Goal: Task Accomplishment & Management: Use online tool/utility

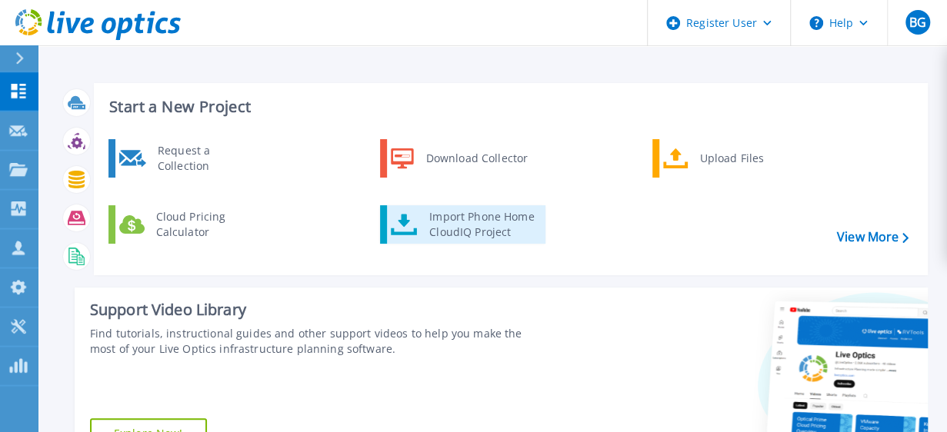
click at [399, 211] on link "Import Phone Home CloudIQ Project" at bounding box center [462, 224] width 165 height 38
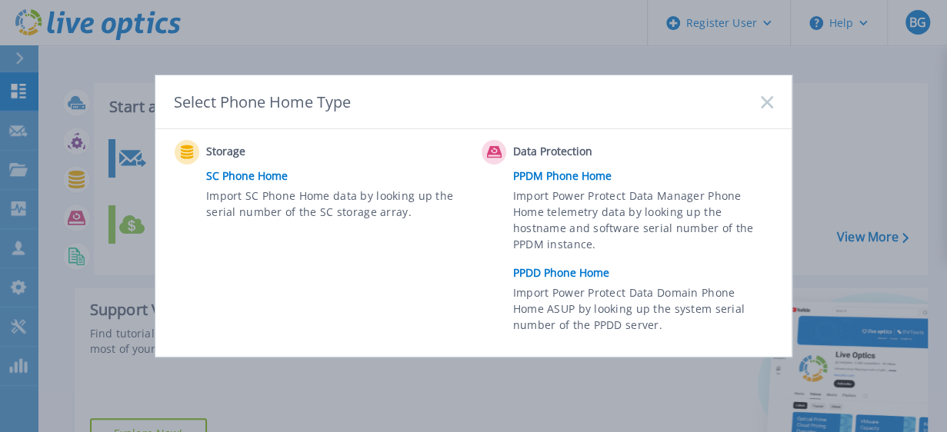
click at [549, 278] on link "PPDD Phone Home" at bounding box center [647, 272] width 268 height 23
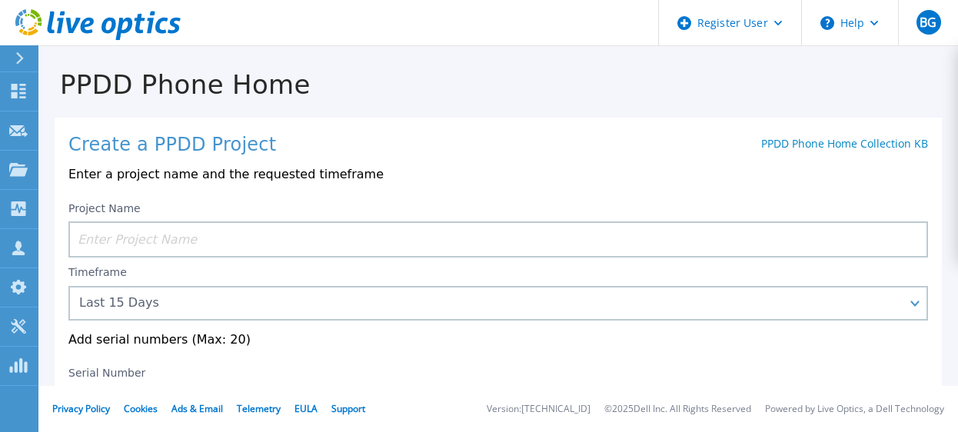
click at [194, 245] on input at bounding box center [498, 239] width 860 height 36
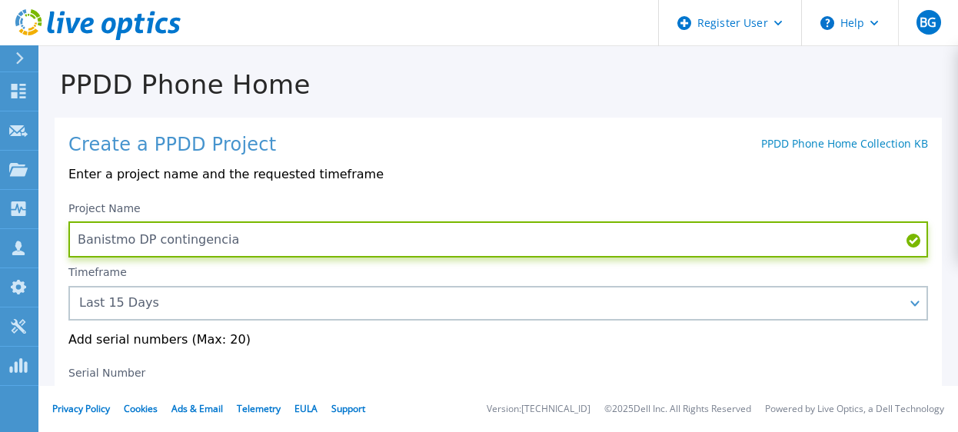
scroll to position [101, 0]
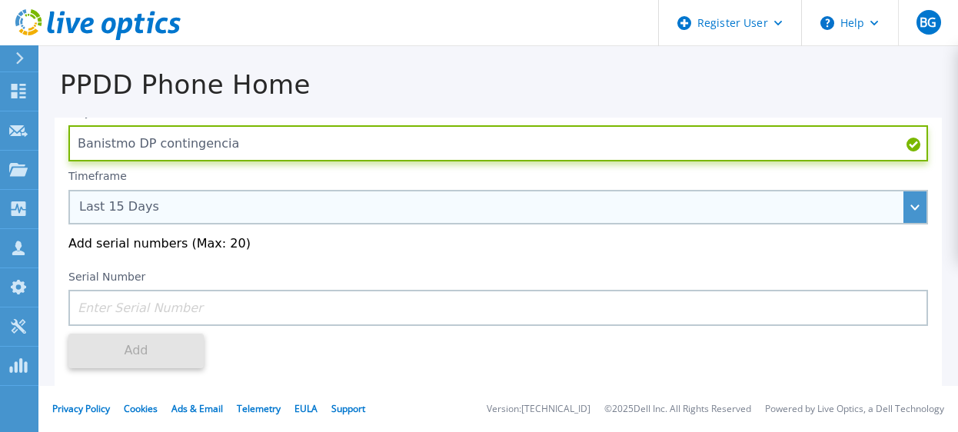
type input "Banistmo DP contingencia"
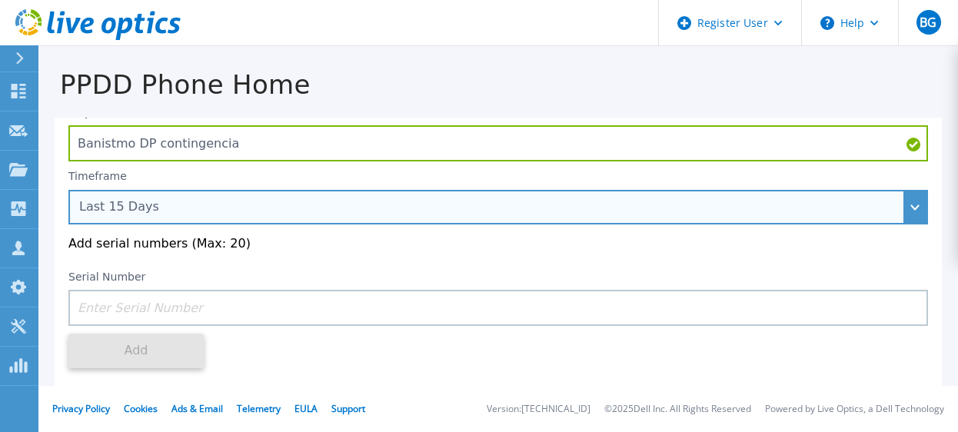
click at [372, 210] on div "Last 15 Days" at bounding box center [489, 207] width 821 height 14
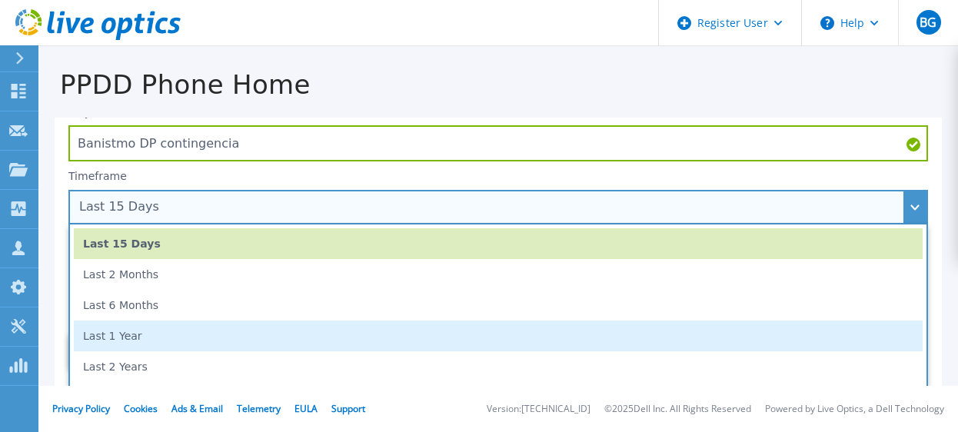
click at [324, 330] on li "Last 1 Year" at bounding box center [498, 336] width 849 height 31
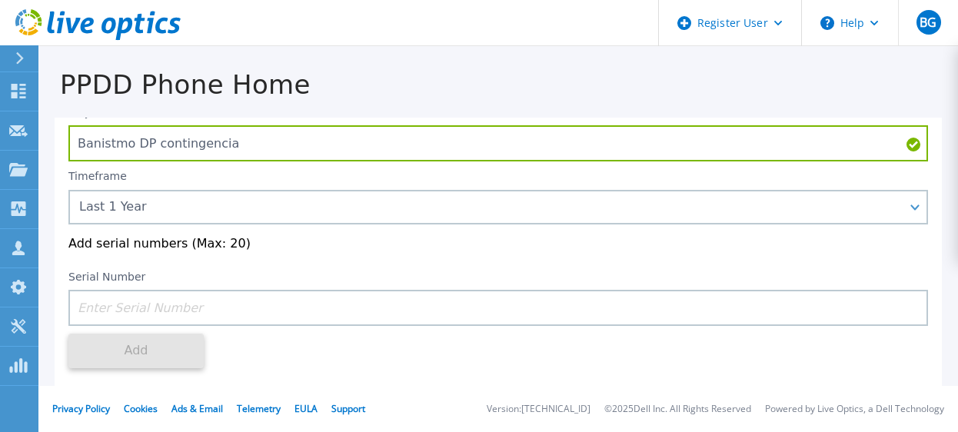
click at [364, 319] on input at bounding box center [498, 308] width 860 height 36
click at [375, 311] on input at bounding box center [498, 308] width 860 height 36
drag, startPoint x: 235, startPoint y: 273, endPoint x: 235, endPoint y: 298, distance: 25.4
click at [235, 286] on div "Serial Number" at bounding box center [498, 298] width 860 height 55
click at [235, 298] on input at bounding box center [498, 308] width 860 height 36
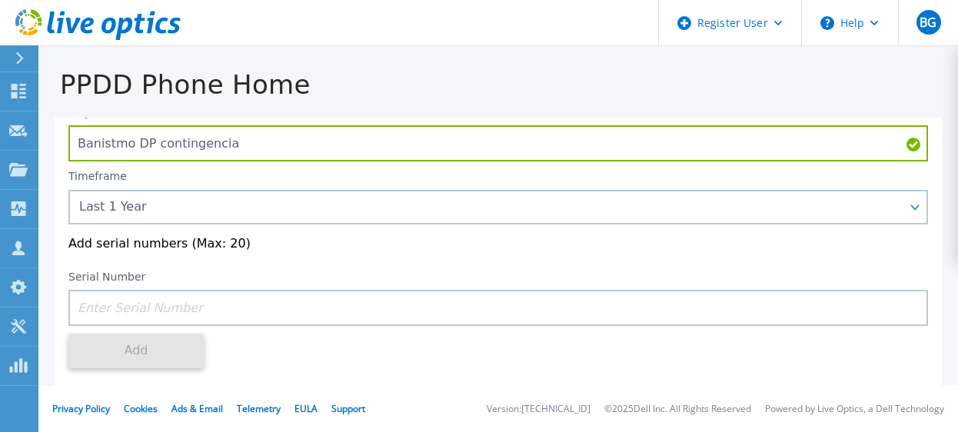
paste input "DE300224900780"
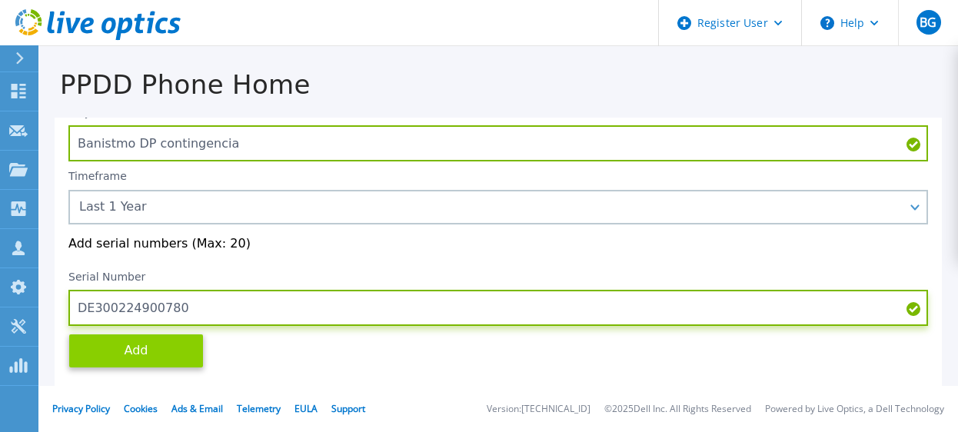
type input "DE300224900780"
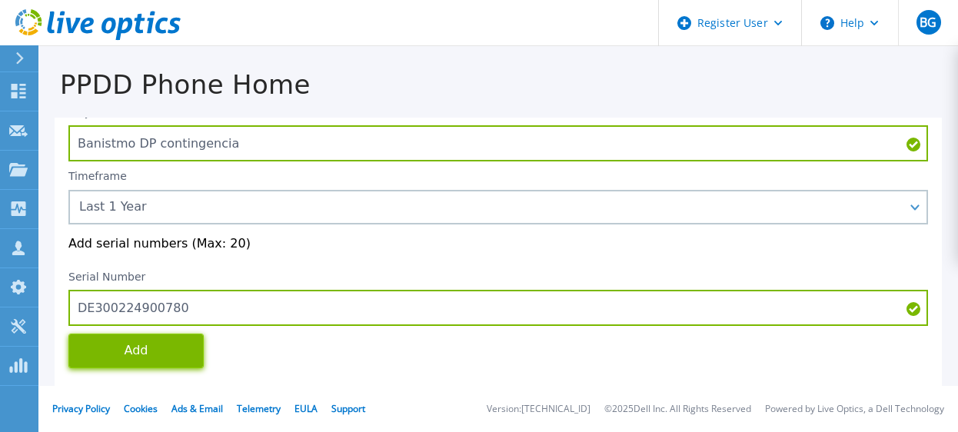
click at [197, 339] on button "Add" at bounding box center [135, 351] width 135 height 35
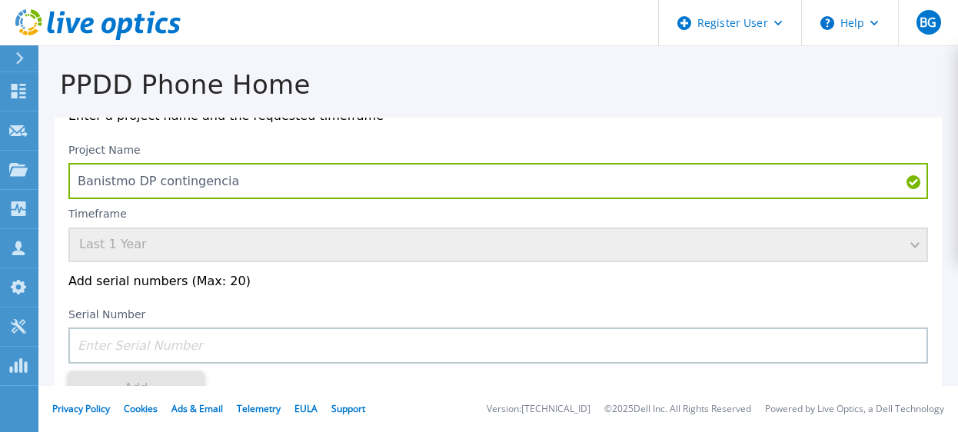
scroll to position [0, 0]
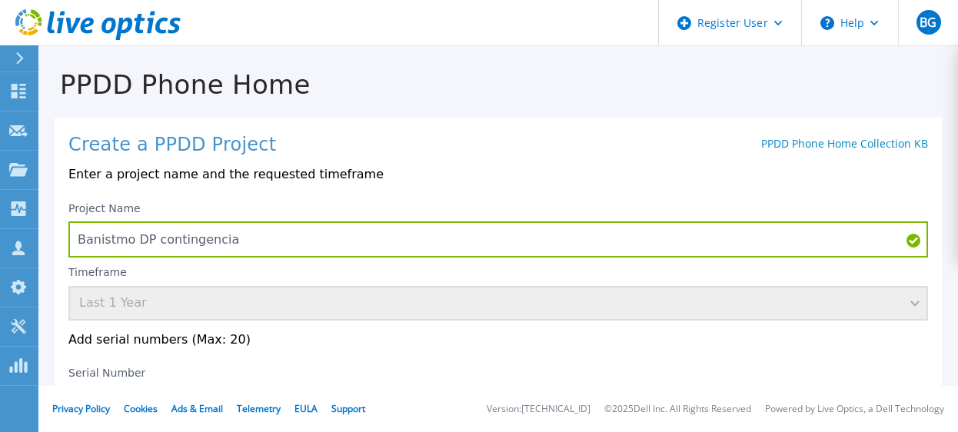
click at [341, 359] on div "Project Name Banistmo DP contingencia Timeframe Last 1 Year Add serial numbers …" at bounding box center [498, 386] width 860 height 383
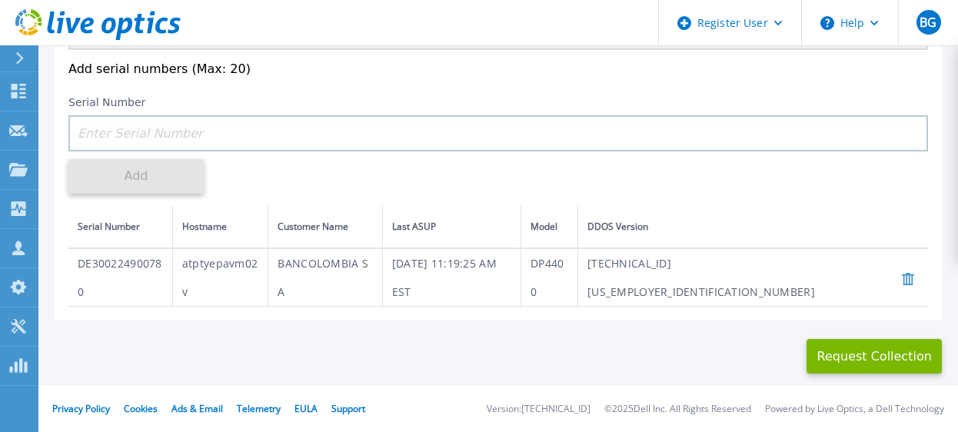
scroll to position [145, 0]
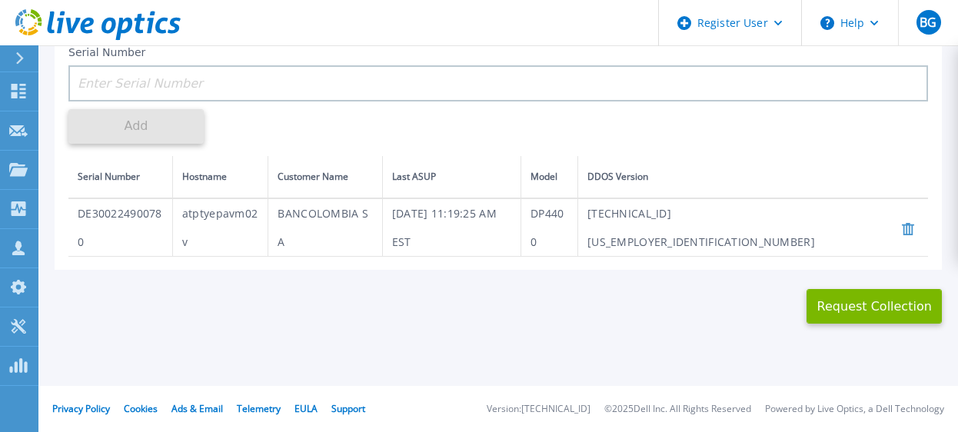
click at [753, 304] on div "This might take a few minutes please wait... Request Collection" at bounding box center [498, 297] width 920 height 55
click at [830, 303] on button "Request Collection" at bounding box center [874, 306] width 135 height 35
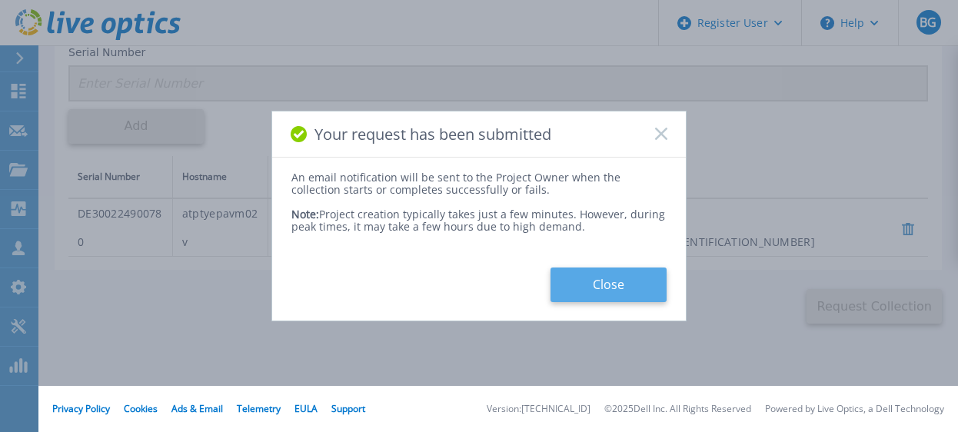
click at [607, 281] on button "Close" at bounding box center [609, 285] width 116 height 35
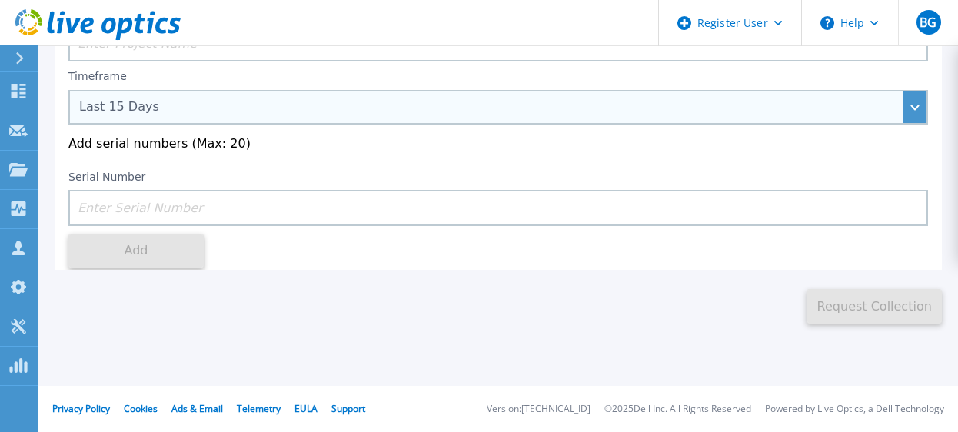
scroll to position [0, 0]
